Goal: Information Seeking & Learning: Find specific page/section

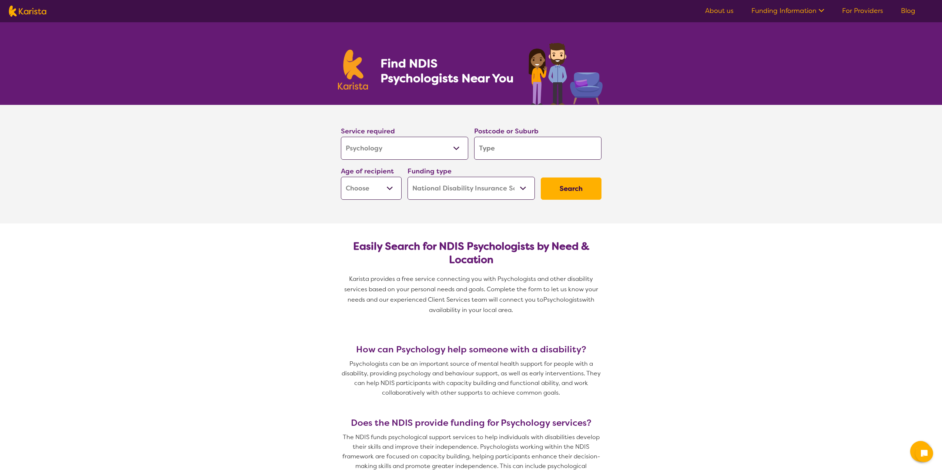
select select "Psychology"
select select "NDIS"
select select "Psychology"
select select "NDIS"
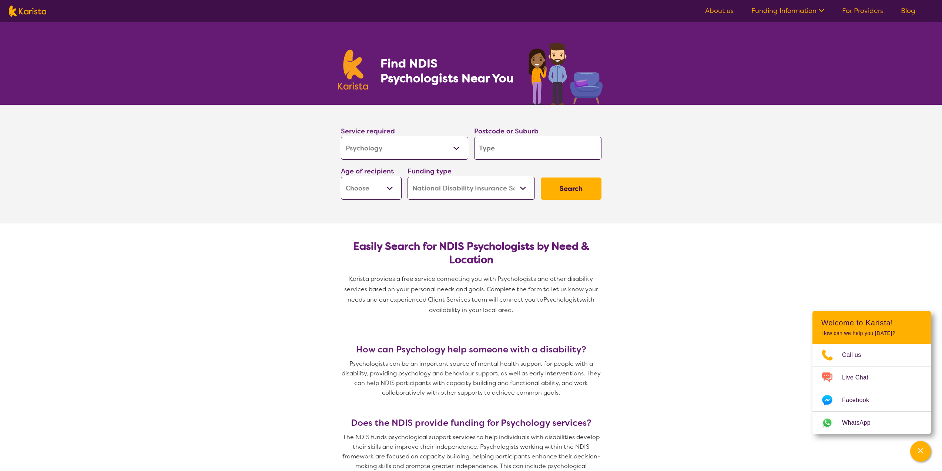
click at [484, 148] on input "search" at bounding box center [537, 148] width 127 height 23
type input "2830"
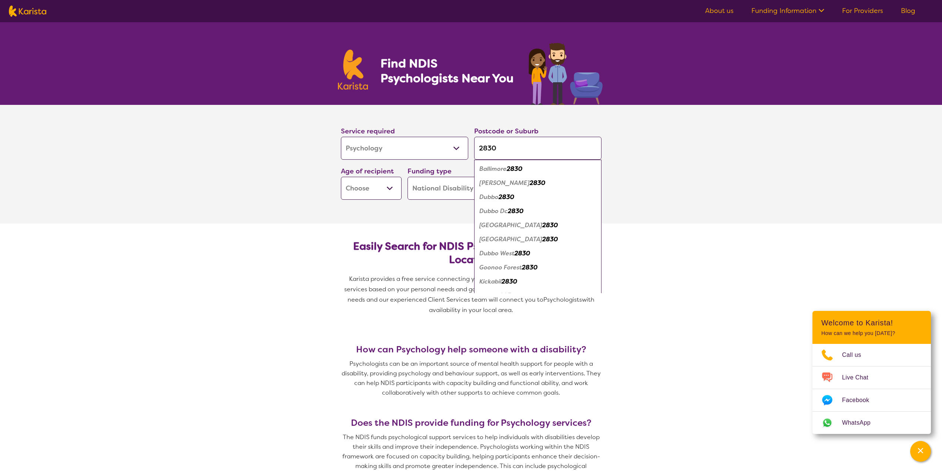
click at [389, 191] on select "Early Childhood - 0 to 9 Child - 10 to 11 Adolescent - 12 to 17 Adult - 18 to 6…" at bounding box center [371, 188] width 61 height 23
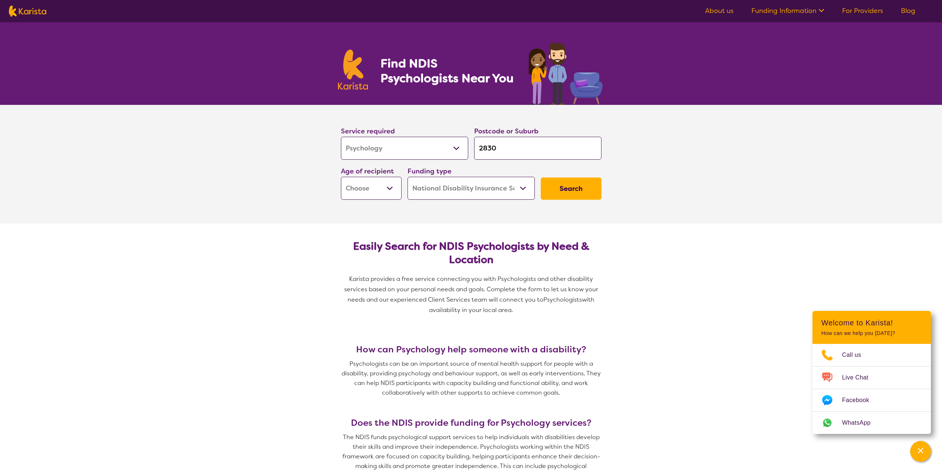
select select "AS"
click at [341, 177] on select "Early Childhood - 0 to 9 Child - 10 to 11 Adolescent - 12 to 17 Adult - 18 to 6…" at bounding box center [371, 188] width 61 height 23
select select "AS"
click at [577, 184] on button "Search" at bounding box center [571, 188] width 61 height 22
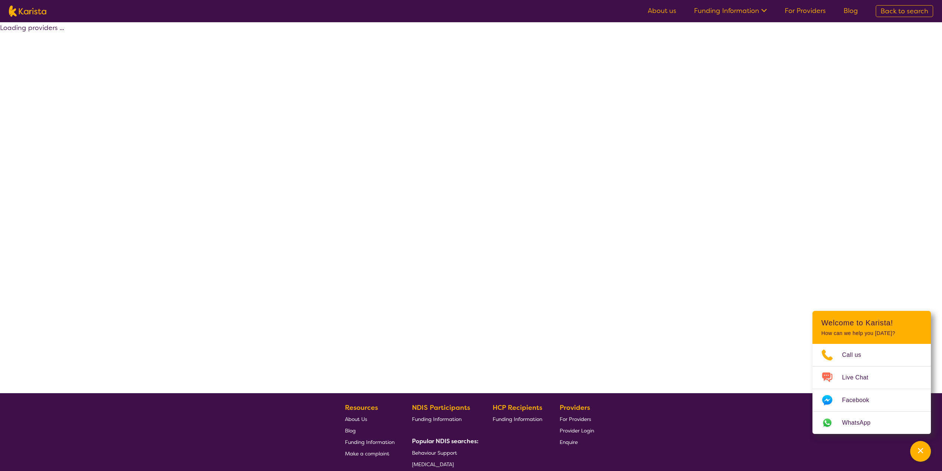
select select "by_score"
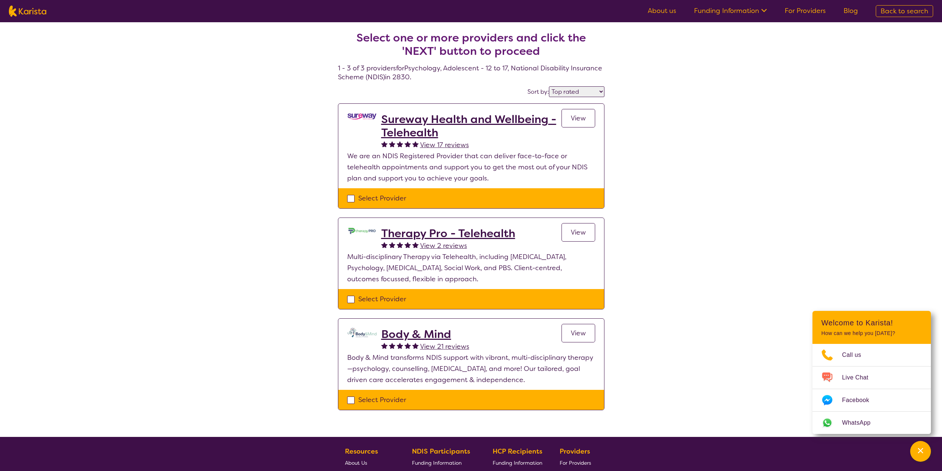
click at [580, 121] on span "View" at bounding box center [578, 118] width 15 height 9
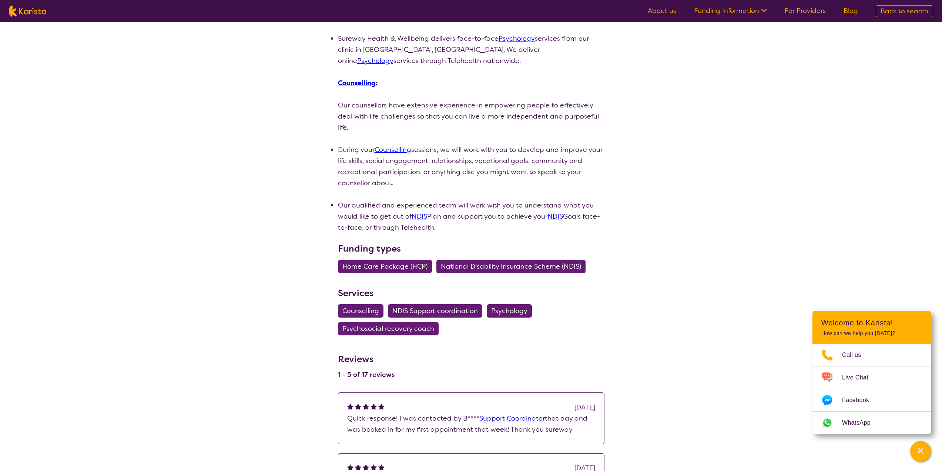
scroll to position [37, 0]
